Goal: Find specific page/section

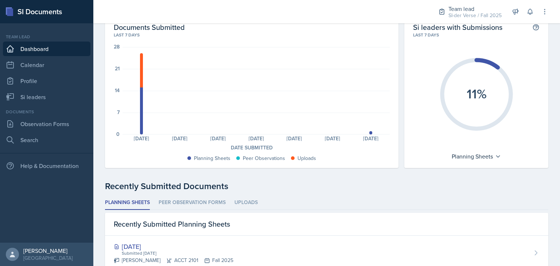
scroll to position [34, 0]
click at [477, 162] on div "Planning Sheets" at bounding box center [476, 157] width 57 height 12
click at [476, 176] on div "Planning Sheets" at bounding box center [483, 174] width 70 height 15
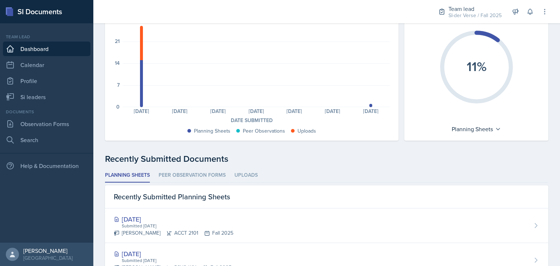
scroll to position [0, 0]
